Goal: Information Seeking & Learning: Find specific fact

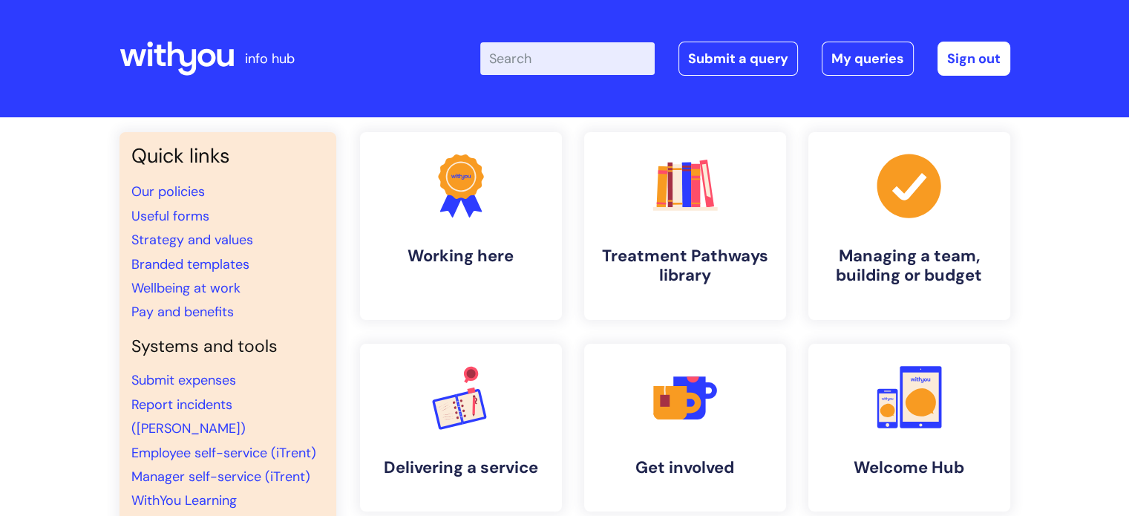
click at [520, 62] on input "Enter your search term here..." at bounding box center [567, 58] width 174 height 33
type input "awareness moments"
click button "Search" at bounding box center [0, 0] width 0 height 0
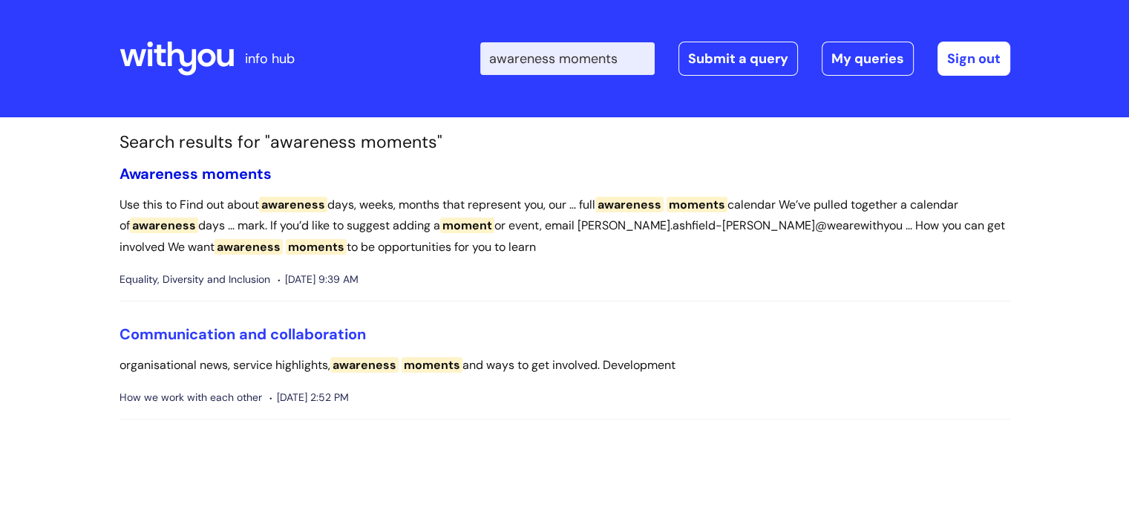
click at [226, 173] on span "moments" at bounding box center [237, 173] width 70 height 19
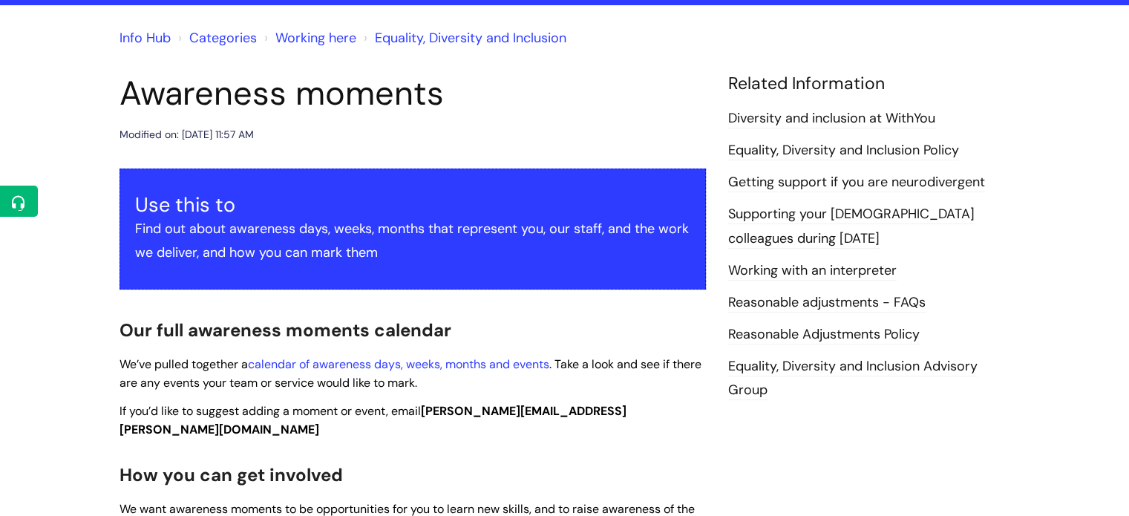
scroll to position [223, 0]
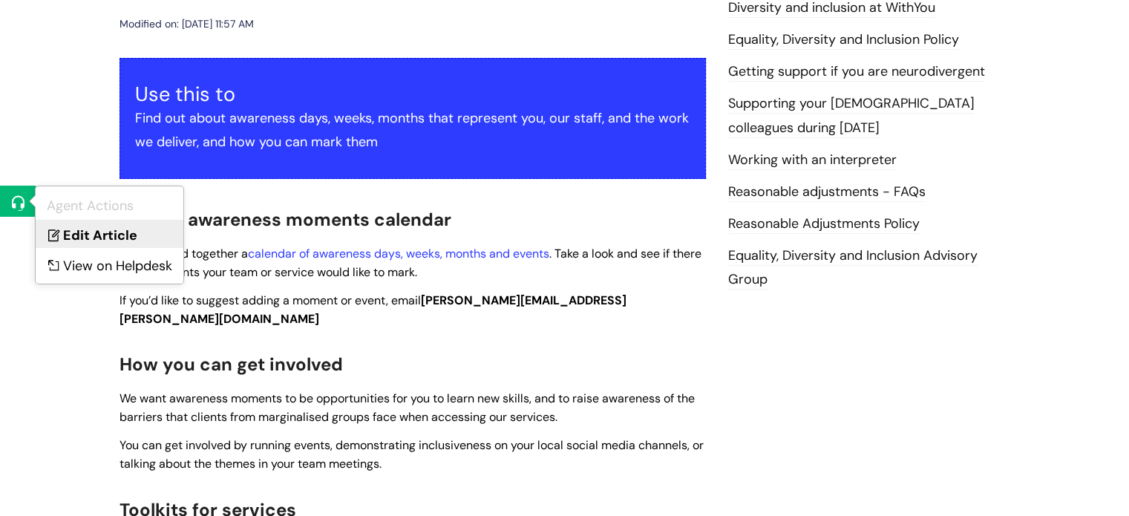
click at [53, 225] on icon at bounding box center [52, 231] width 22 height 22
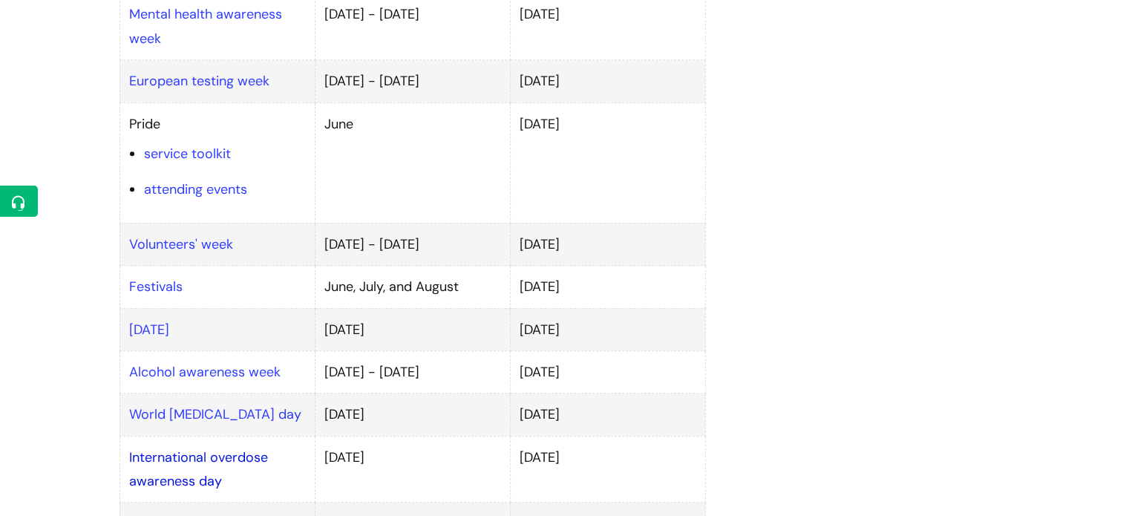
scroll to position [965, 0]
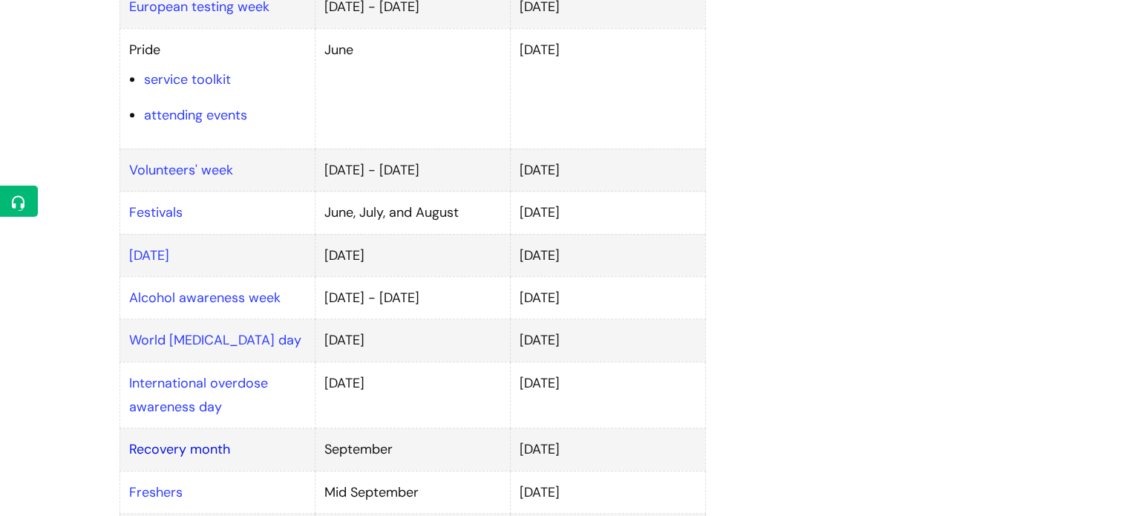
click at [147, 440] on link "Recovery month" at bounding box center [179, 449] width 101 height 18
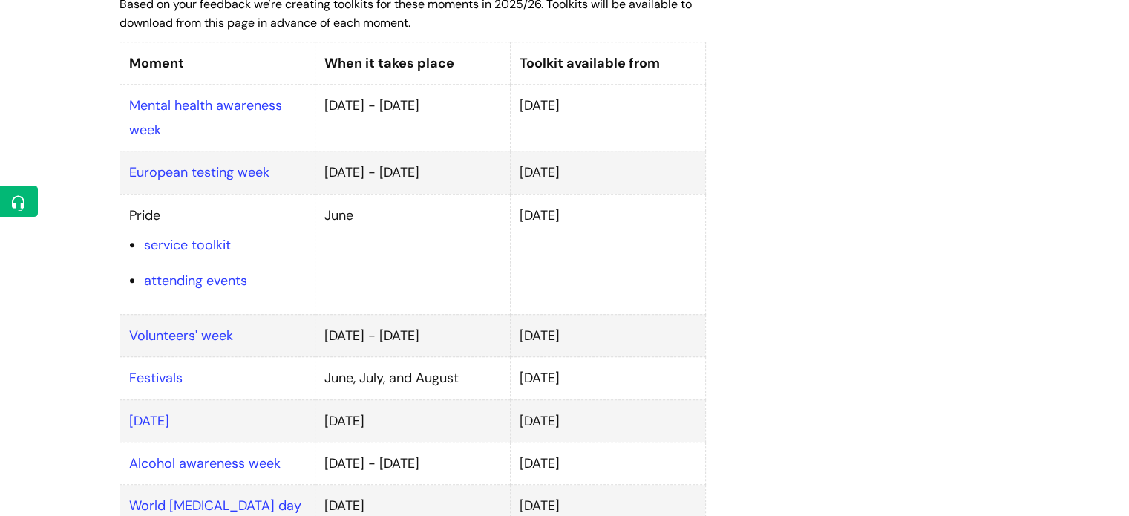
scroll to position [891, 0]
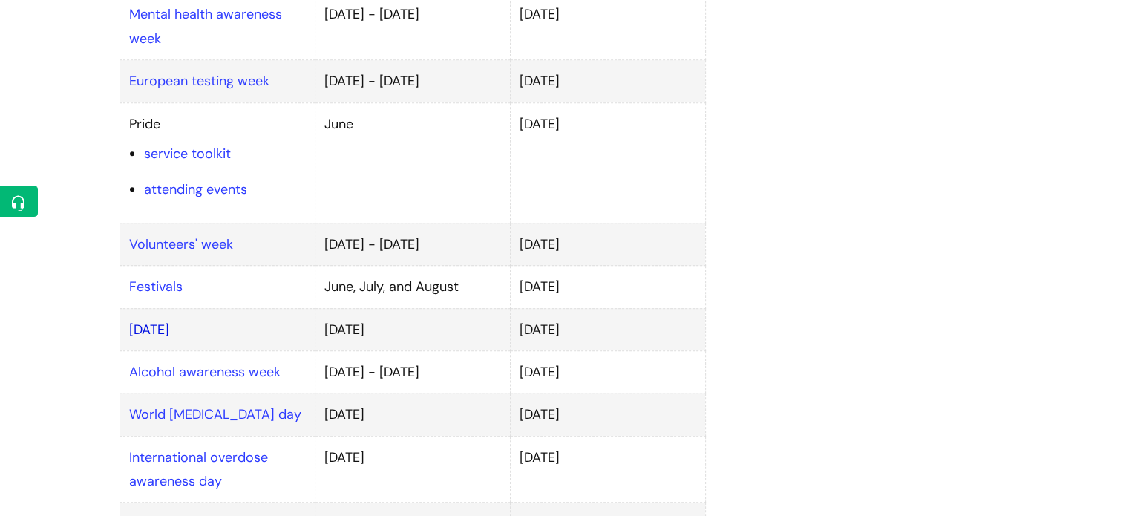
click at [169, 321] on link "[DATE]" at bounding box center [149, 330] width 40 height 18
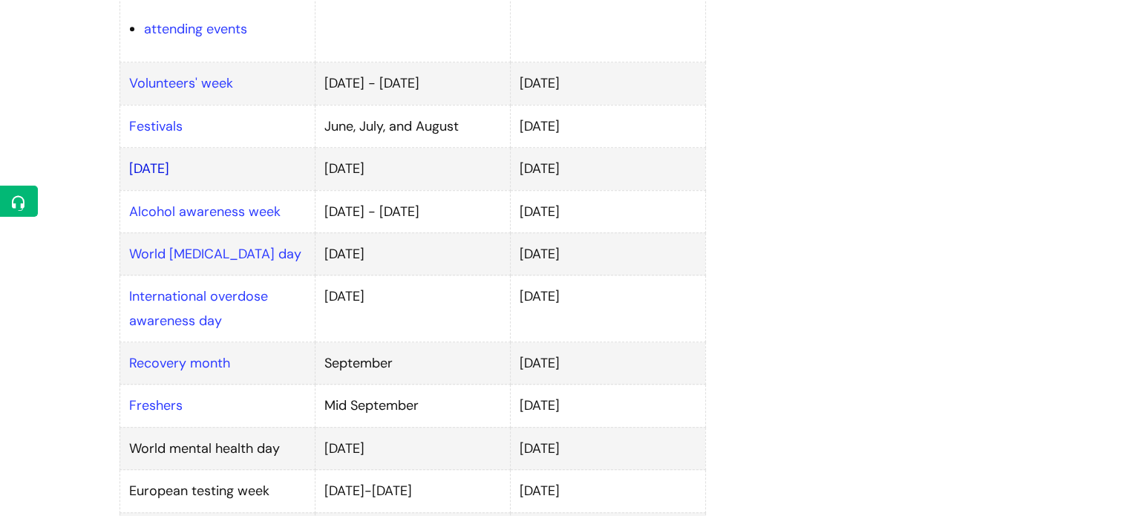
scroll to position [1039, 0]
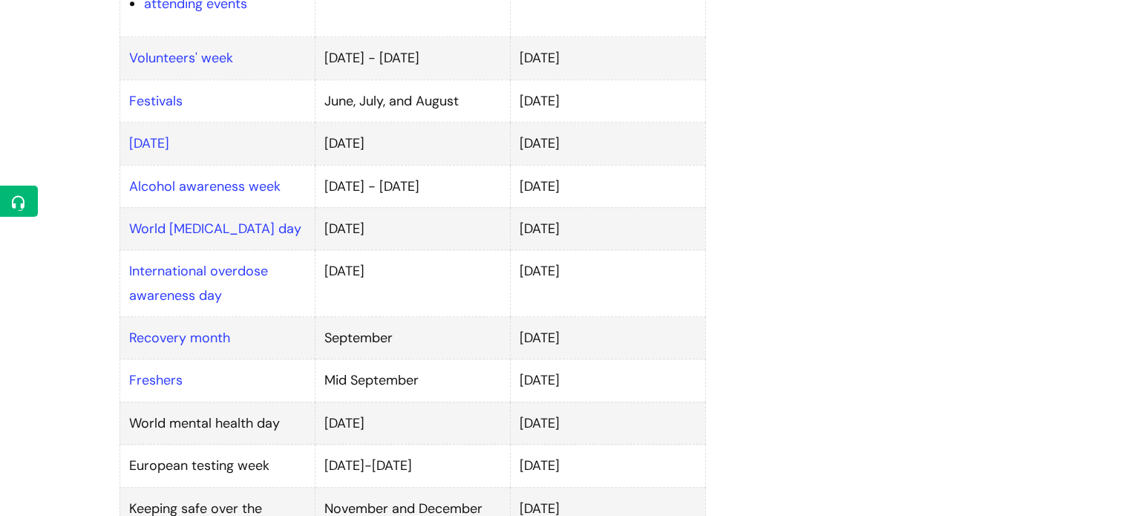
click at [171, 317] on td "Recovery month" at bounding box center [216, 338] width 195 height 42
click at [170, 329] on link "Recovery month" at bounding box center [179, 338] width 101 height 18
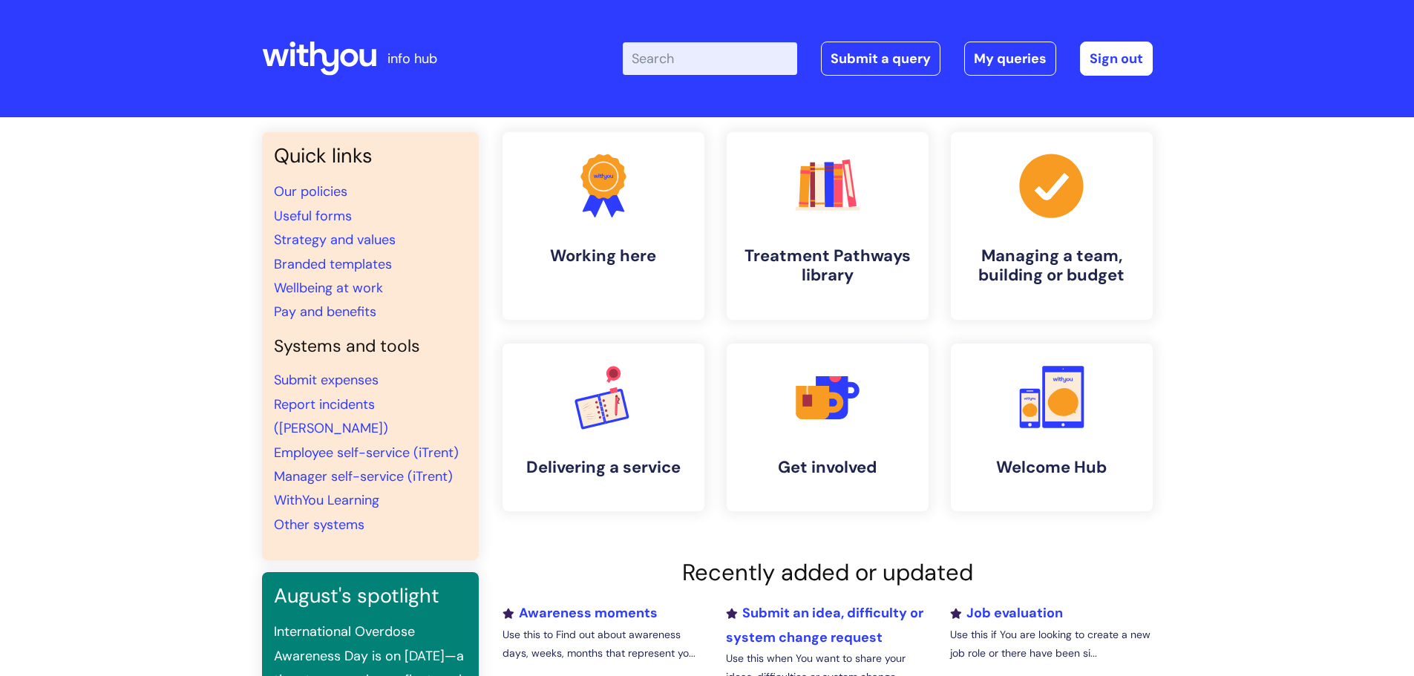
click at [701, 59] on input "Enter your search term here..." at bounding box center [710, 58] width 174 height 33
type input "ceo message"
click button "Search" at bounding box center [0, 0] width 0 height 0
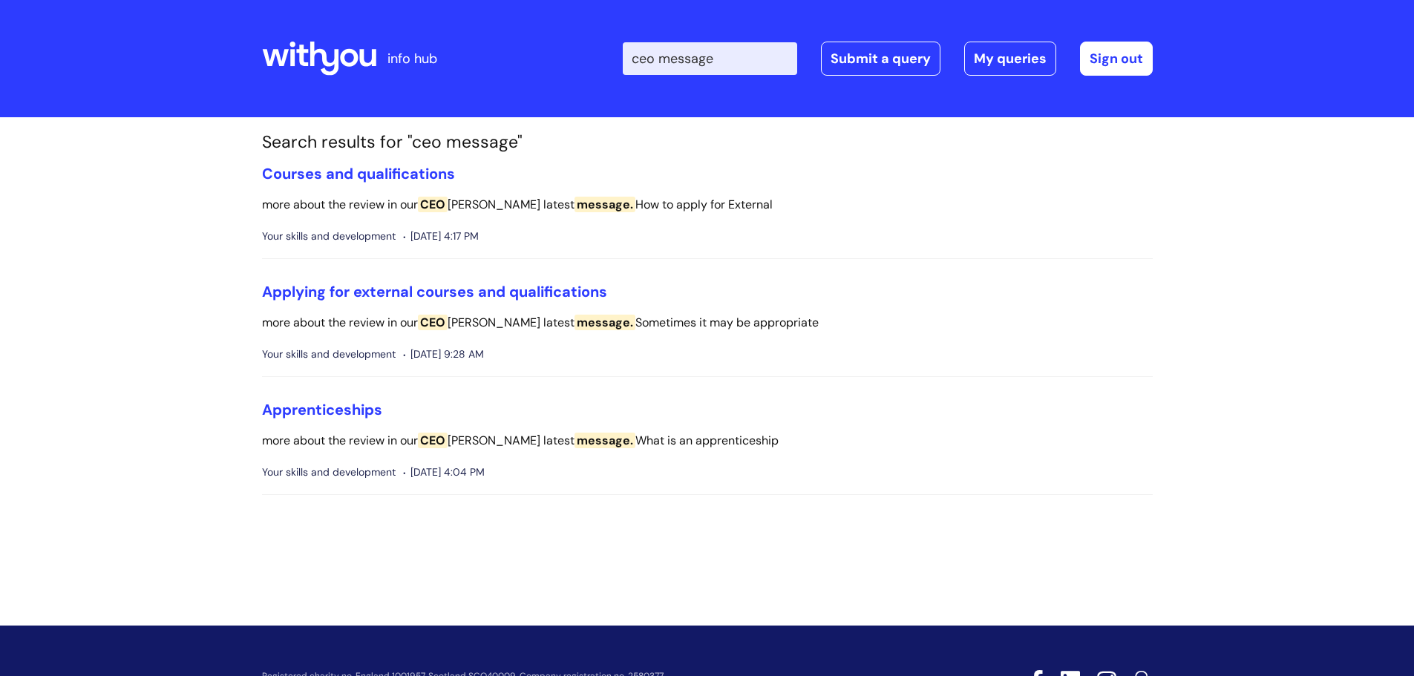
click at [305, 46] on icon at bounding box center [319, 59] width 114 height 36
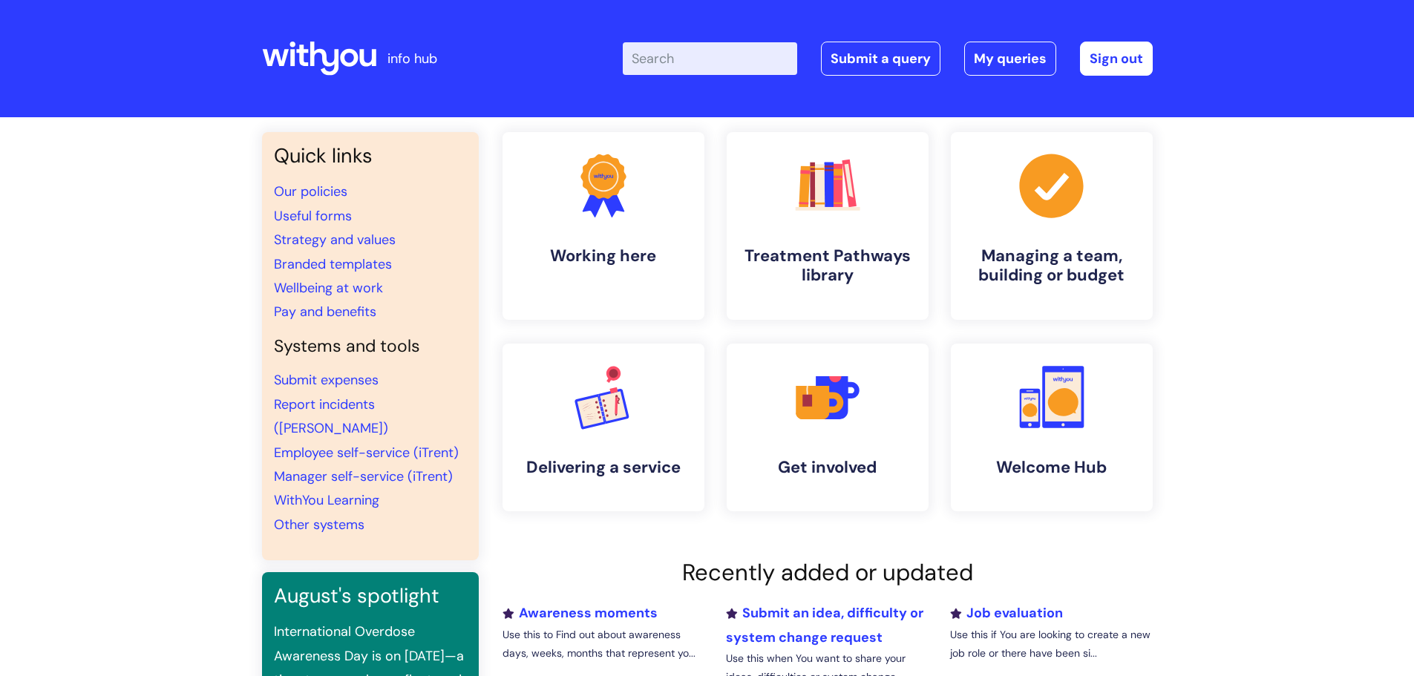
click at [698, 56] on input "Enter your search term here..." at bounding box center [710, 58] width 174 height 33
type input "ceo"
click button "Search" at bounding box center [0, 0] width 0 height 0
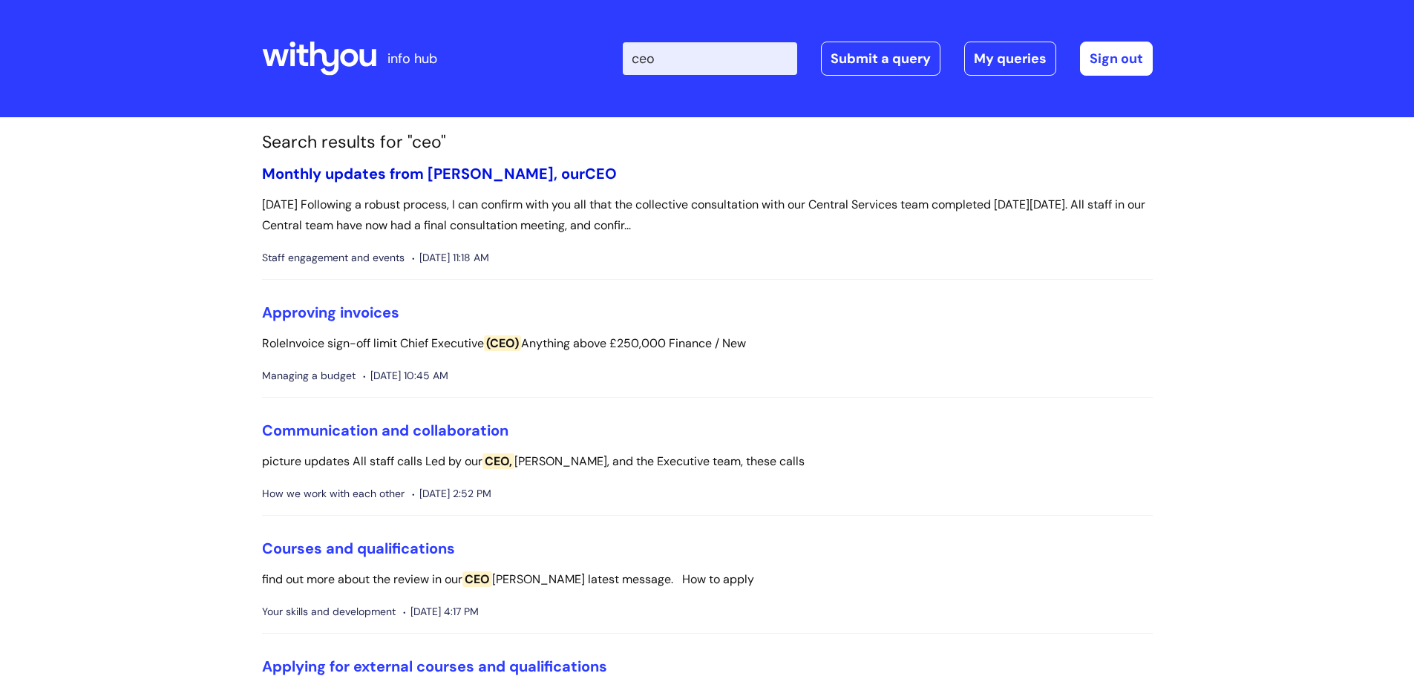
click at [453, 175] on link "Monthly updates from [PERSON_NAME], our CEO" at bounding box center [439, 173] width 355 height 19
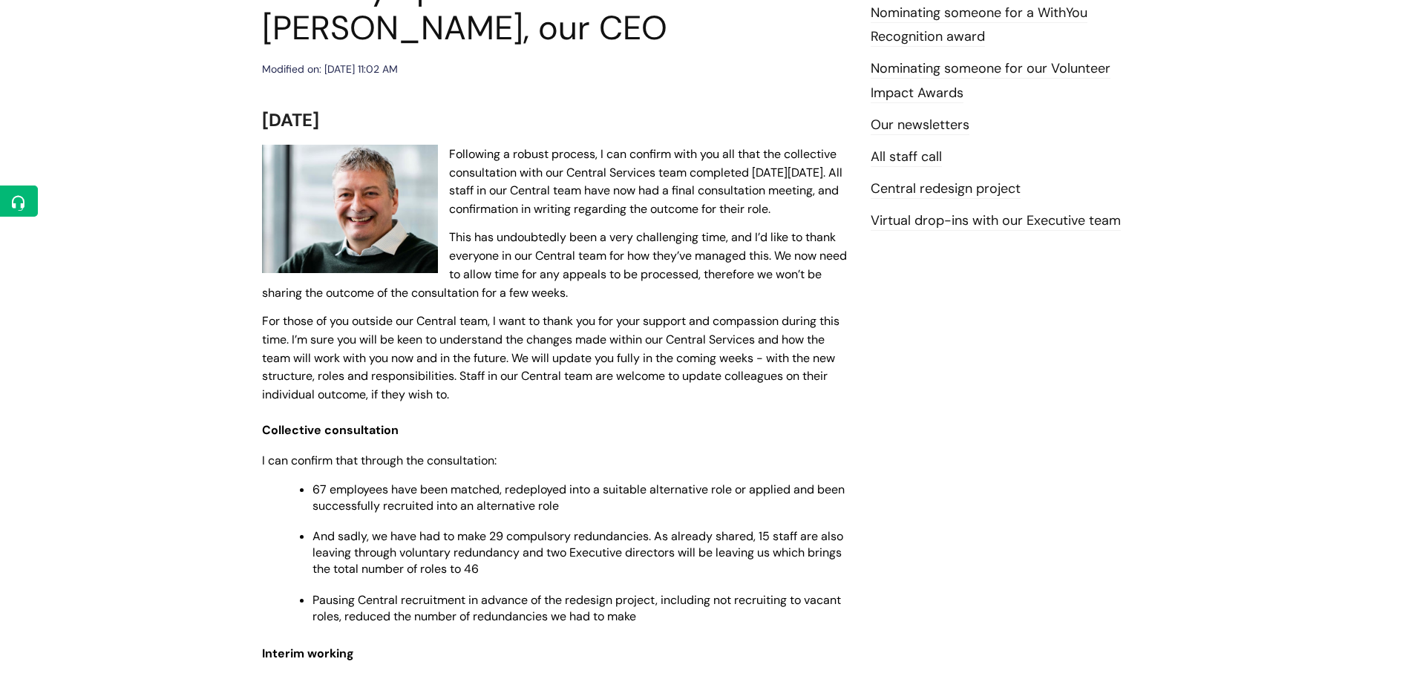
scroll to position [223, 0]
